Goal: Download file/media

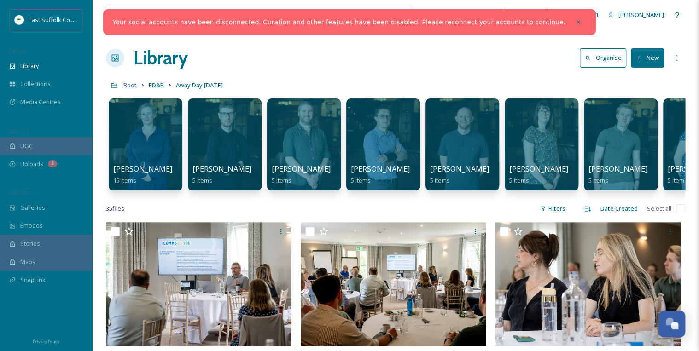
click at [132, 85] on span "Root" at bounding box center [129, 85] width 13 height 8
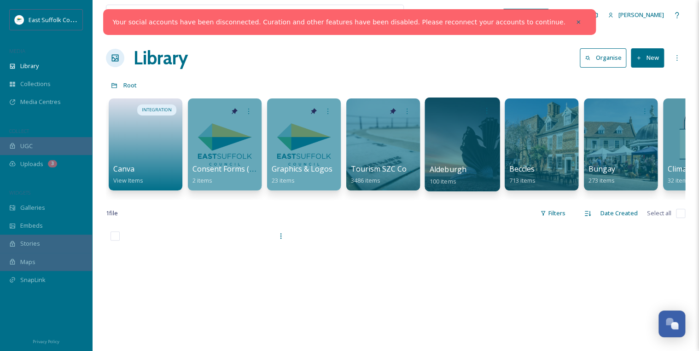
click at [467, 134] on div at bounding box center [462, 145] width 75 height 94
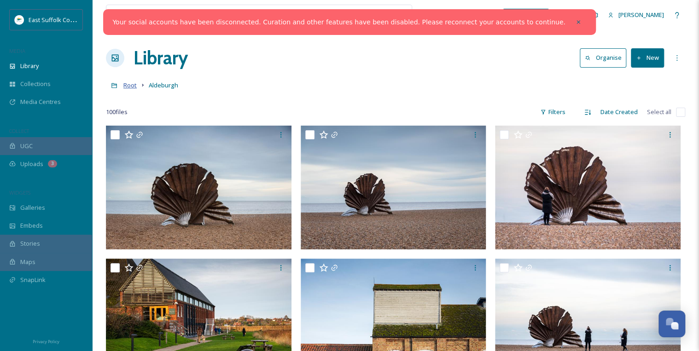
click at [133, 87] on span "Root" at bounding box center [129, 85] width 13 height 8
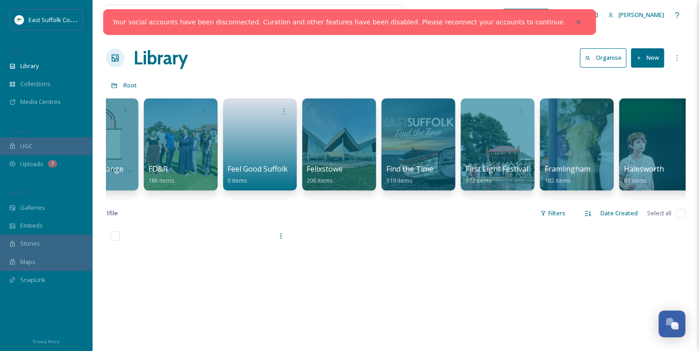
scroll to position [0, 634]
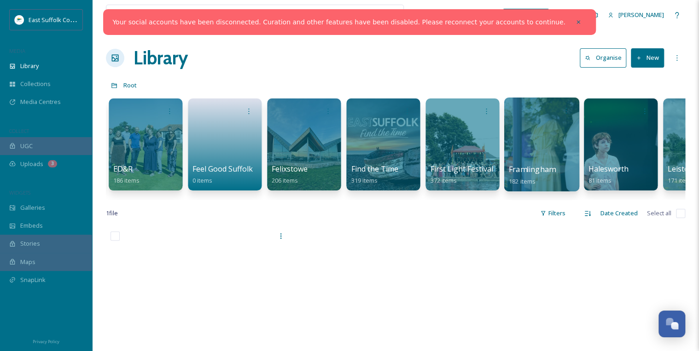
click at [535, 147] on div at bounding box center [541, 145] width 75 height 94
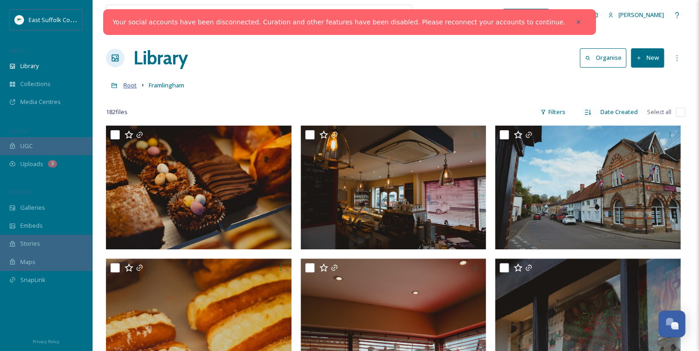
click at [127, 86] on span "Root" at bounding box center [129, 85] width 13 height 8
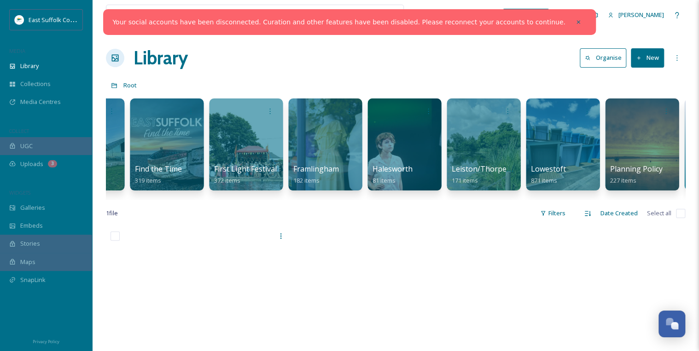
scroll to position [0, 849]
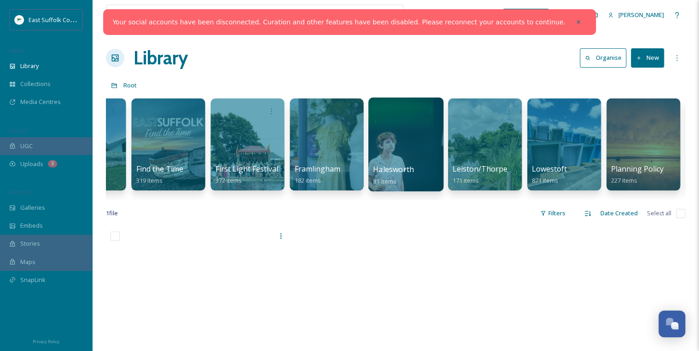
click at [407, 160] on div at bounding box center [405, 145] width 75 height 94
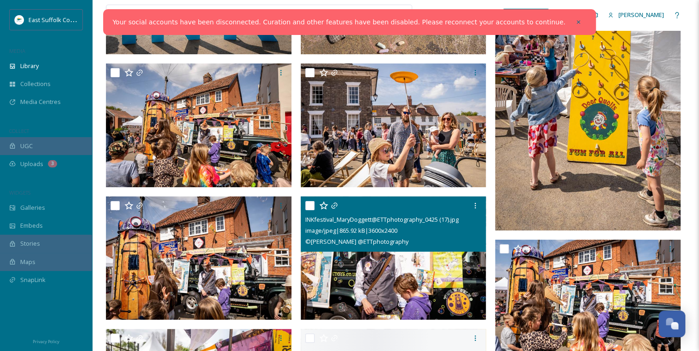
scroll to position [1658, 0]
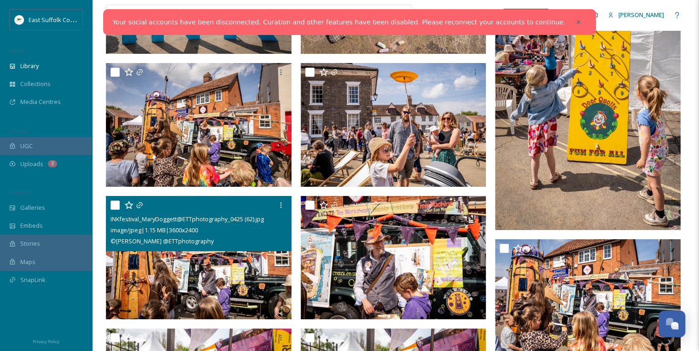
click at [220, 277] on img at bounding box center [199, 258] width 186 height 124
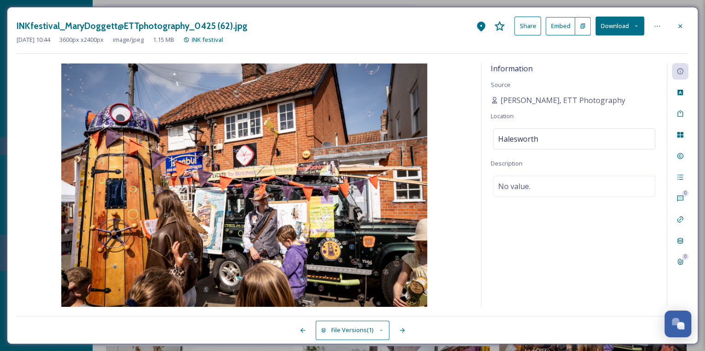
click at [630, 28] on button "Download" at bounding box center [619, 26] width 49 height 19
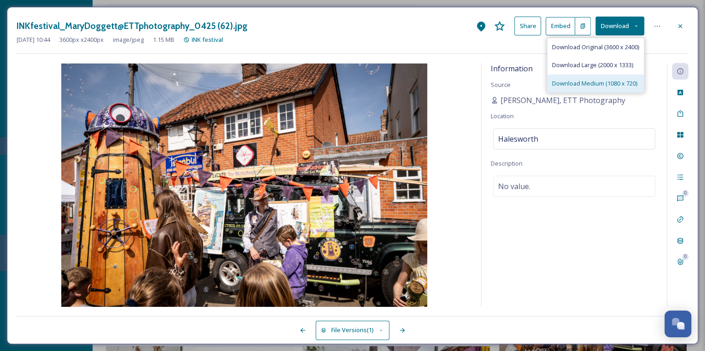
click at [574, 81] on span "Download Medium (1080 x 720)" at bounding box center [594, 83] width 85 height 9
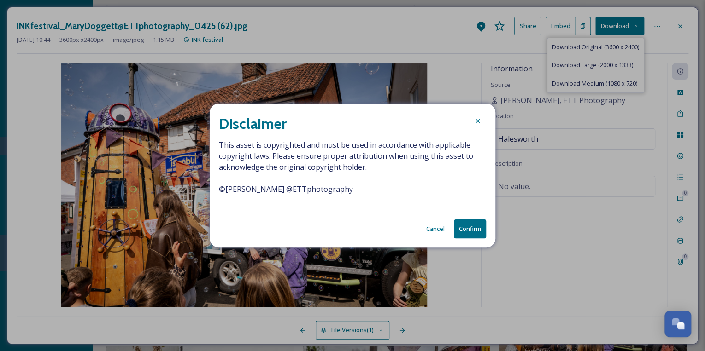
click at [466, 227] on button "Confirm" at bounding box center [470, 229] width 32 height 19
